Goal: Task Accomplishment & Management: Use online tool/utility

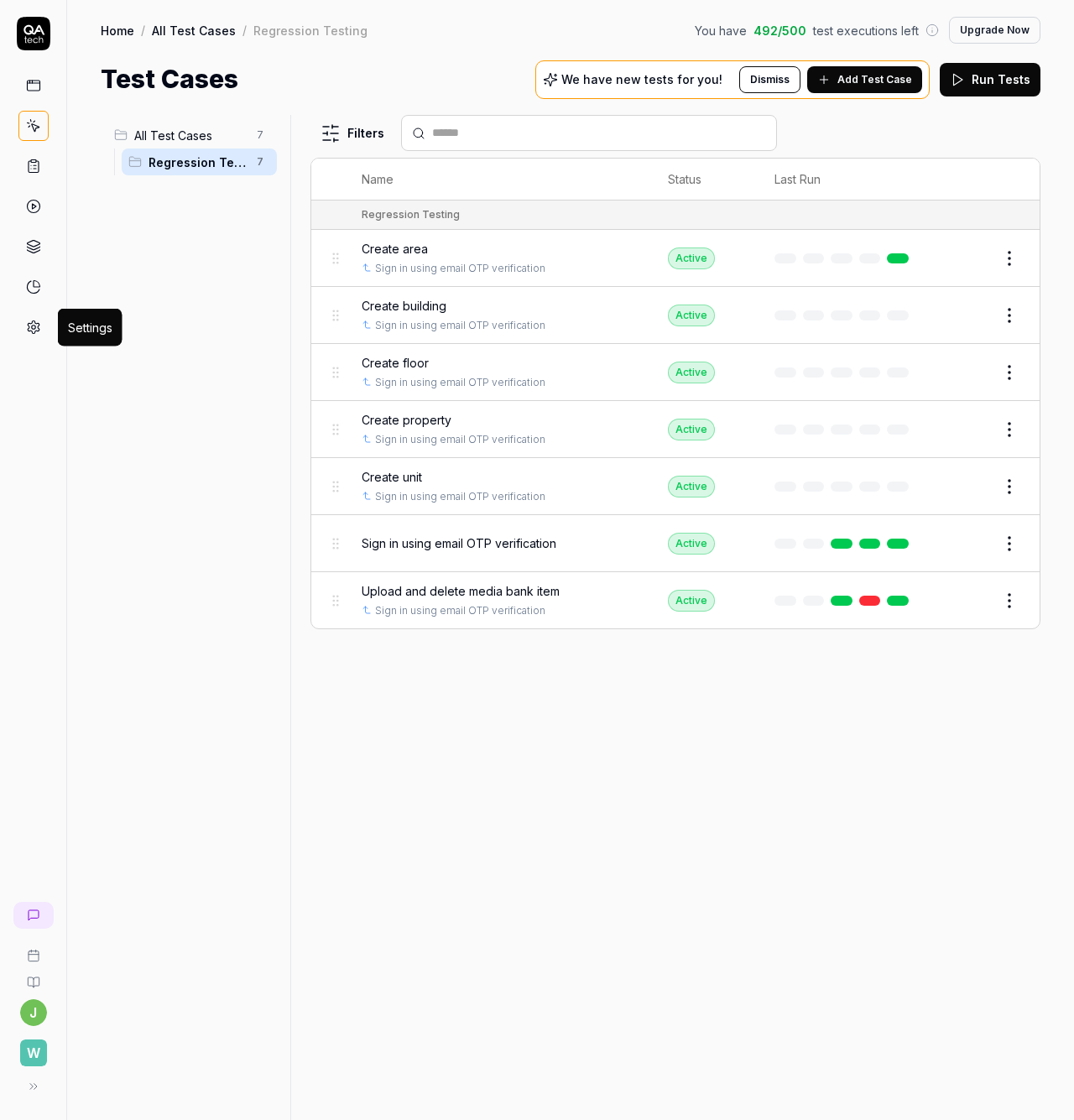
click at [37, 329] on icon at bounding box center [34, 327] width 15 height 15
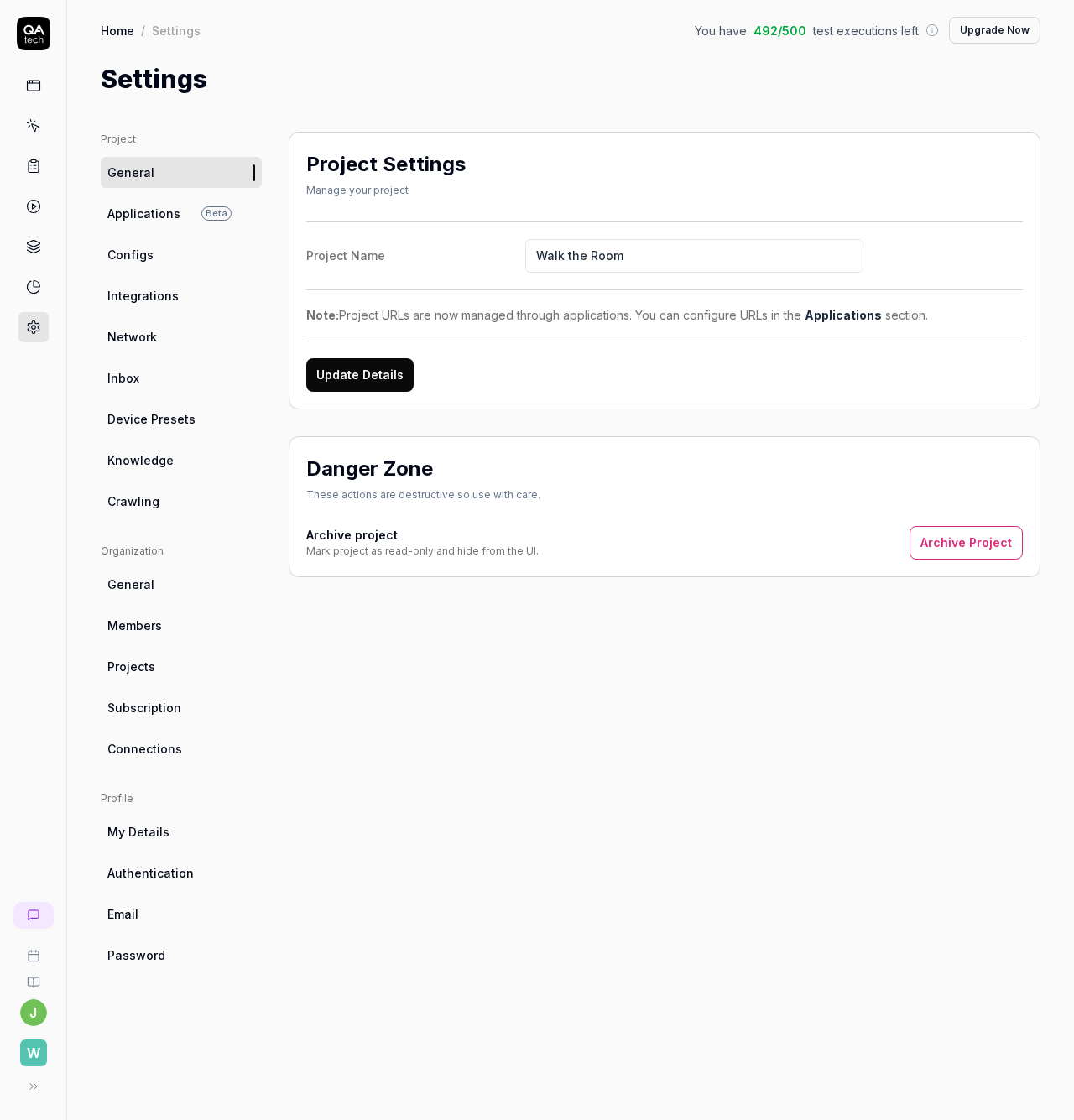
click at [172, 301] on span "Integrations" at bounding box center [143, 295] width 72 height 18
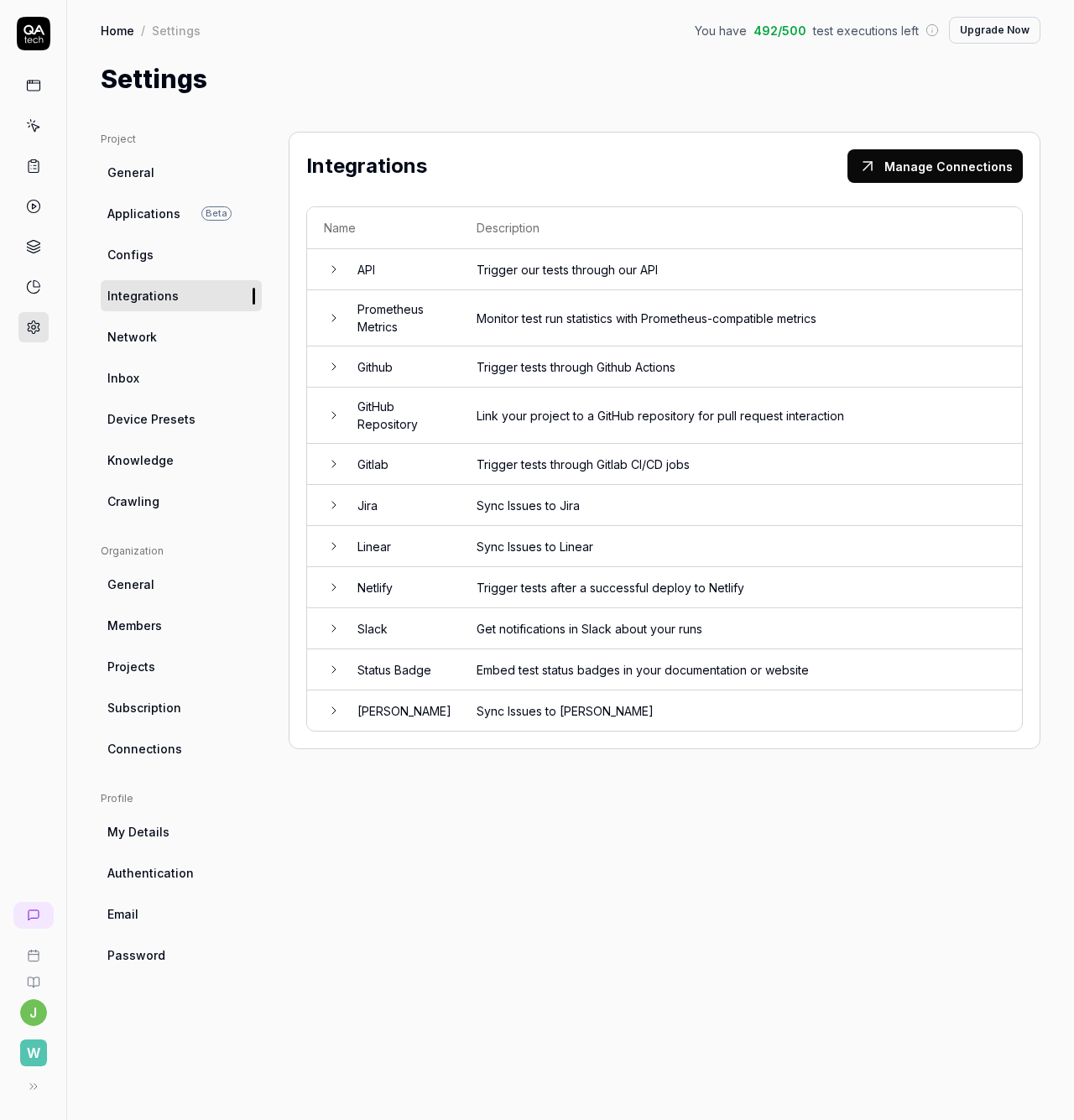
click at [374, 551] on td "Linear" at bounding box center [401, 547] width 119 height 41
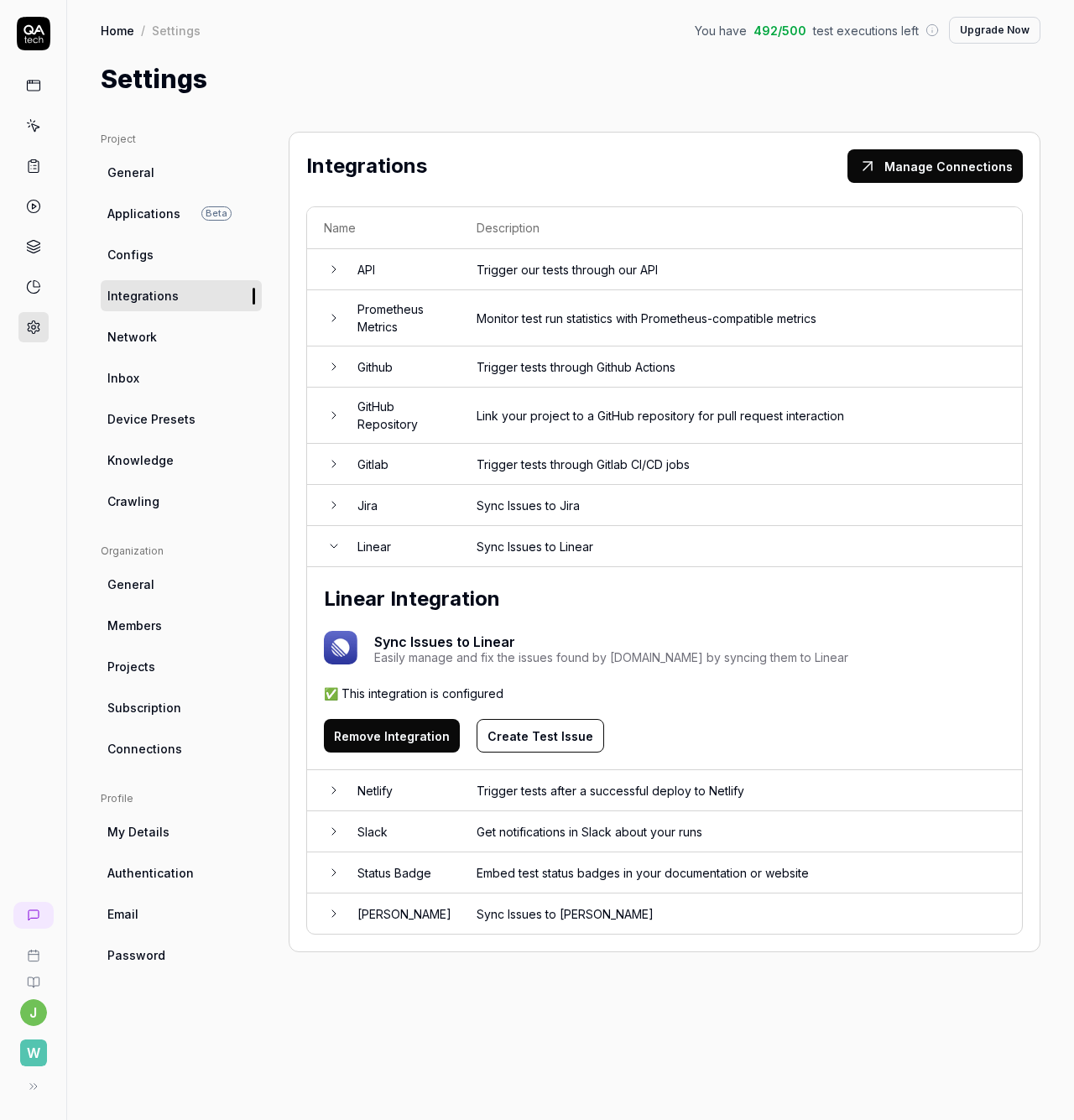
click at [519, 729] on button "Create Test Issue" at bounding box center [539, 736] width 128 height 34
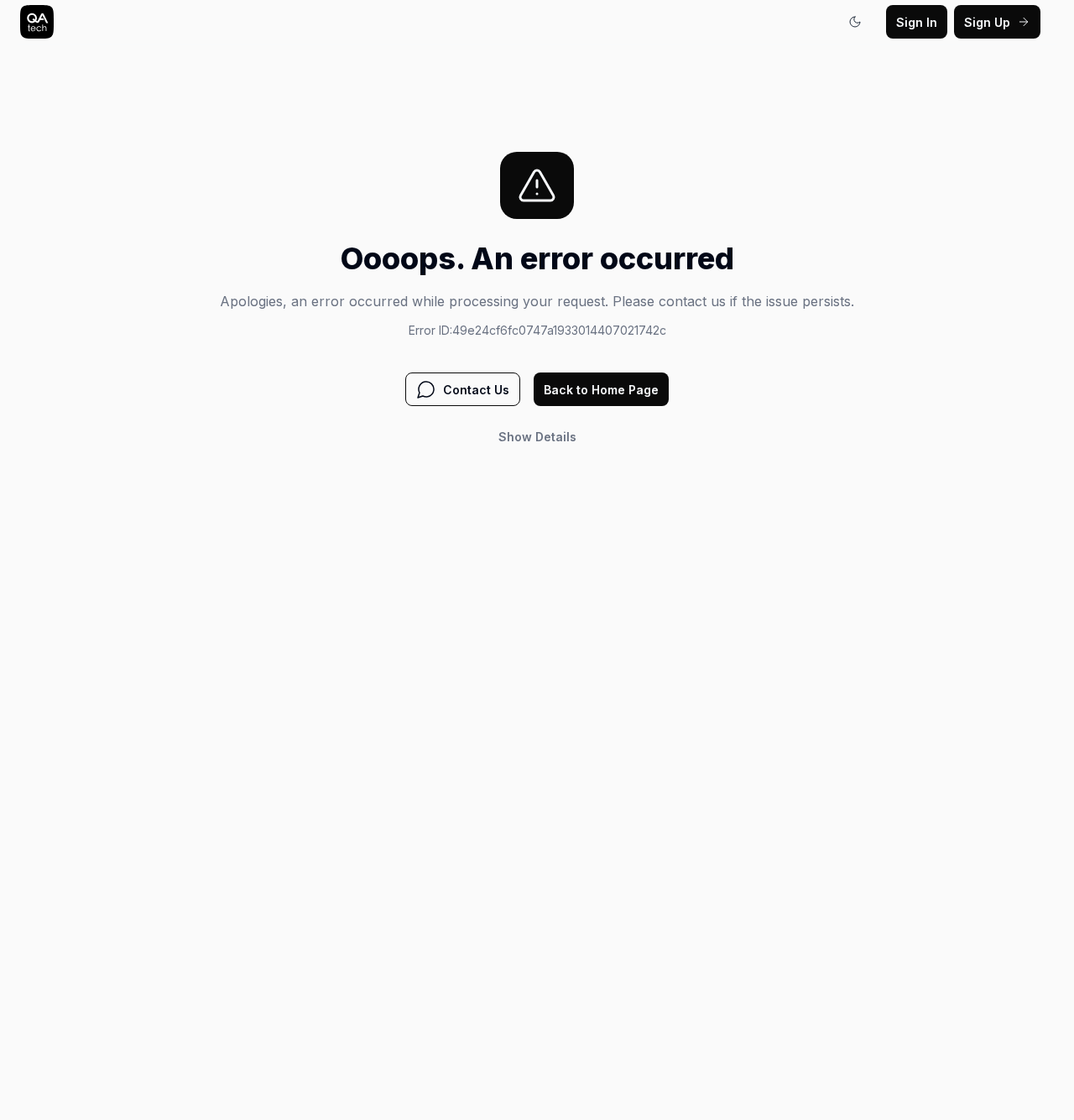
click at [537, 441] on span "Details" at bounding box center [555, 436] width 41 height 14
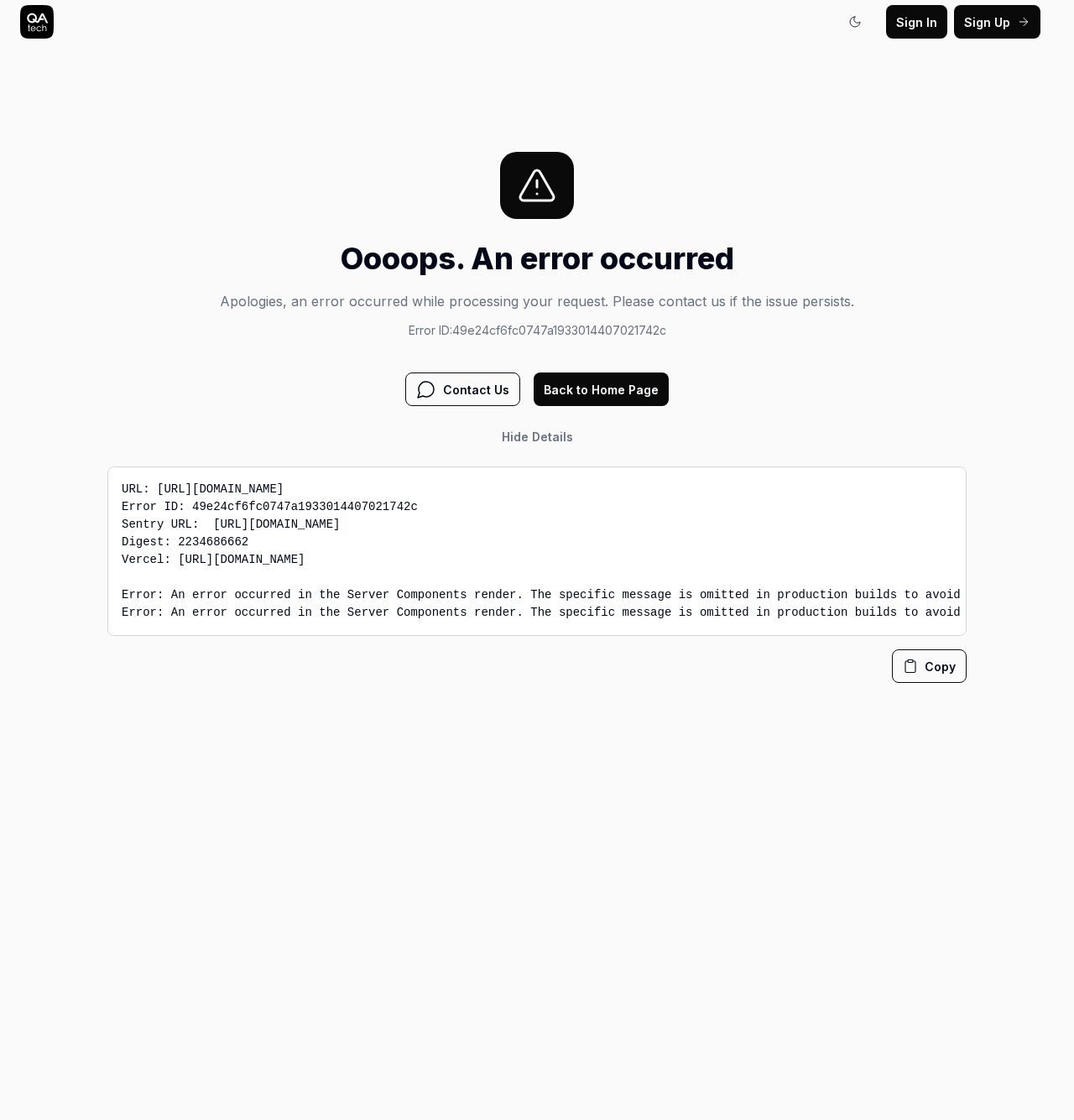
click at [596, 389] on button "Back to Home Page" at bounding box center [601, 389] width 135 height 34
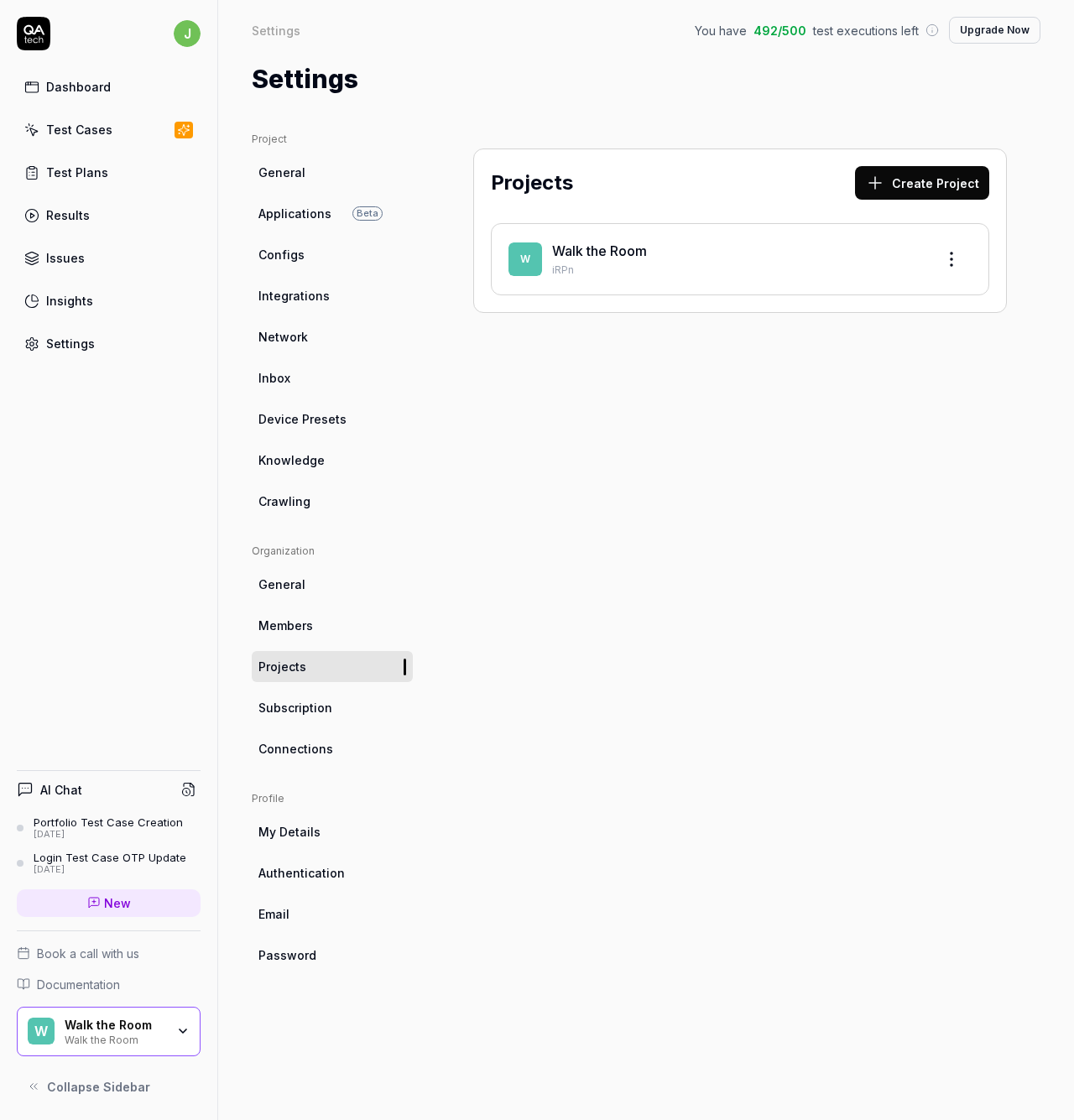
click at [804, 542] on div "Projects Create Project W Walk the Room iRPn" at bounding box center [740, 608] width 601 height 955
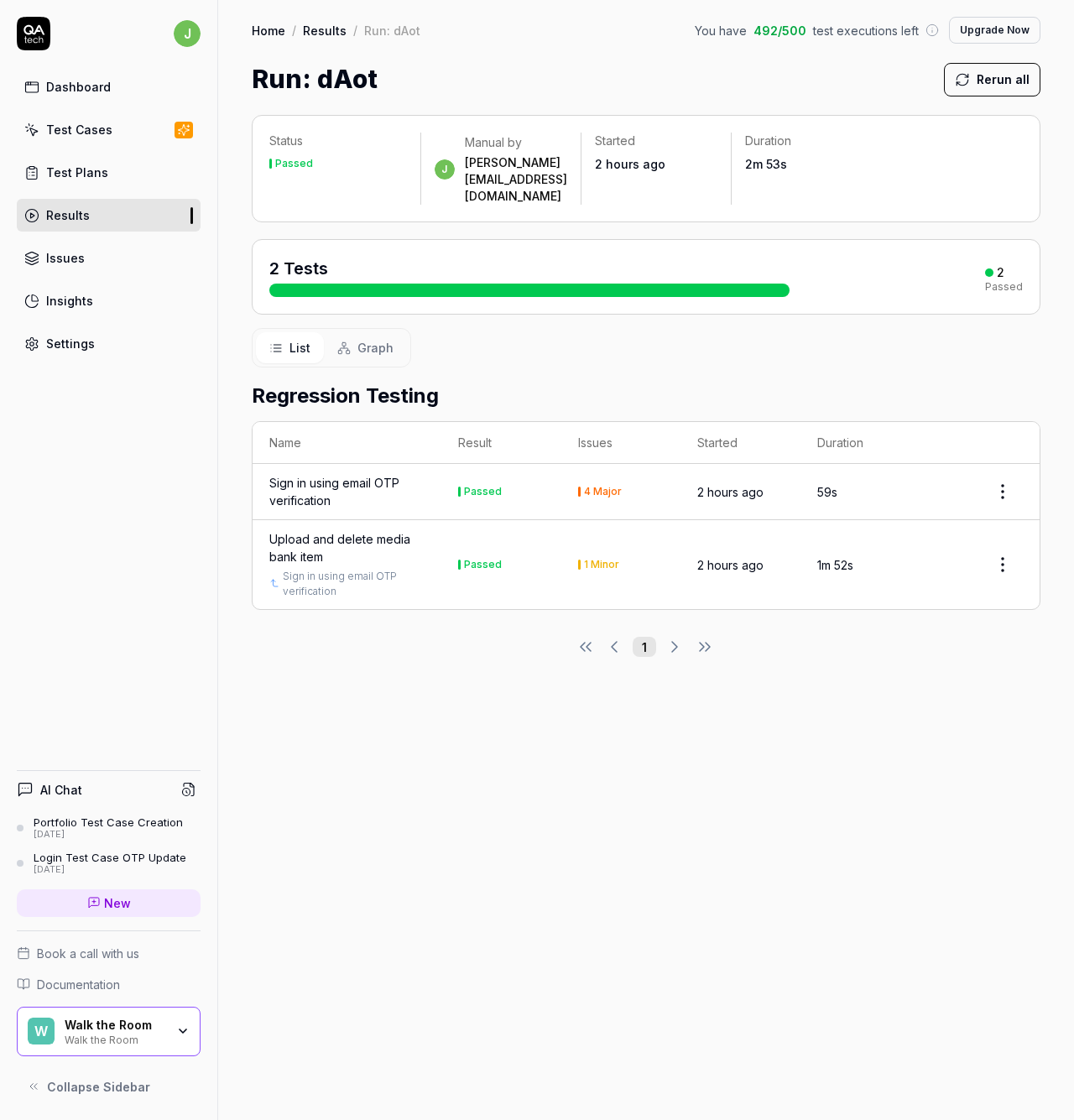
click at [838, 850] on div "Status Passed j Manual by [PERSON_NAME][EMAIL_ADDRESS][DOMAIN_NAME] Started 2 h…" at bounding box center [646, 608] width 855 height 1022
click at [839, 764] on div "Status Passed j Manual by [PERSON_NAME][EMAIL_ADDRESS][DOMAIN_NAME] Started 2 h…" at bounding box center [646, 608] width 855 height 1022
